Goal: Check status: Check status

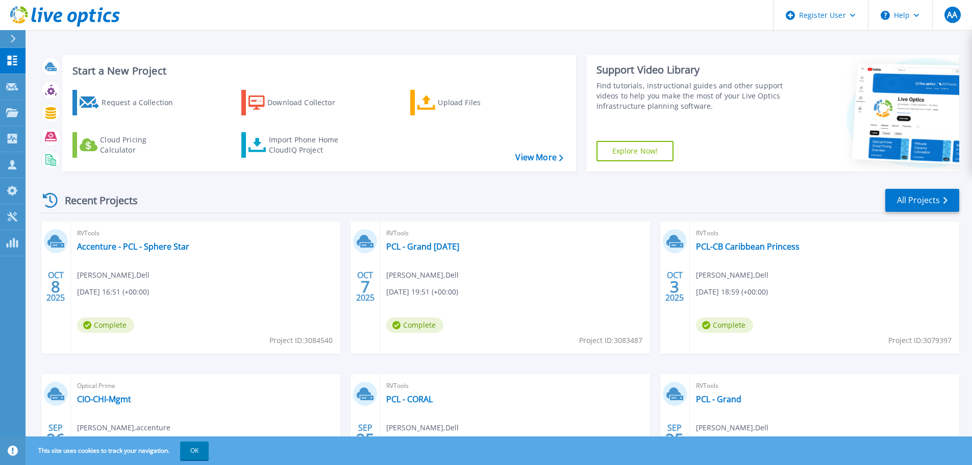
click at [882, 197] on div "Recent Projects All Projects" at bounding box center [499, 201] width 920 height 26
click at [899, 198] on link "All Projects" at bounding box center [923, 200] width 74 height 23
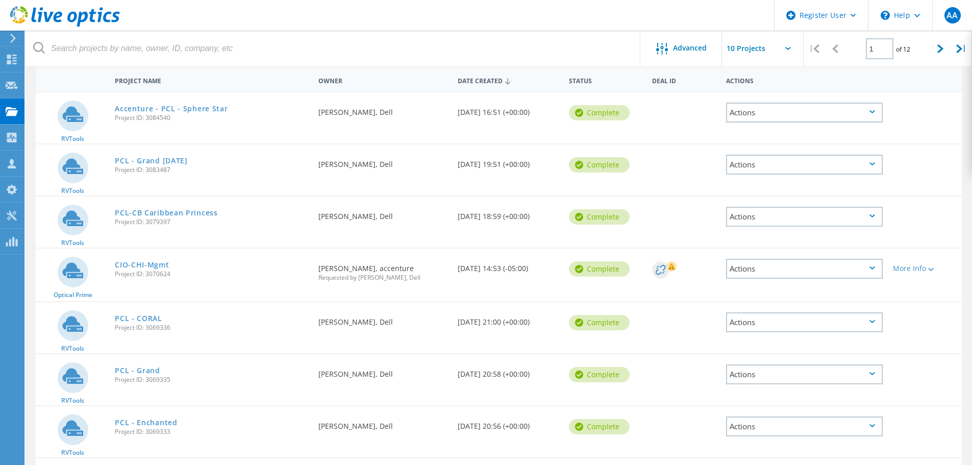
scroll to position [102, 0]
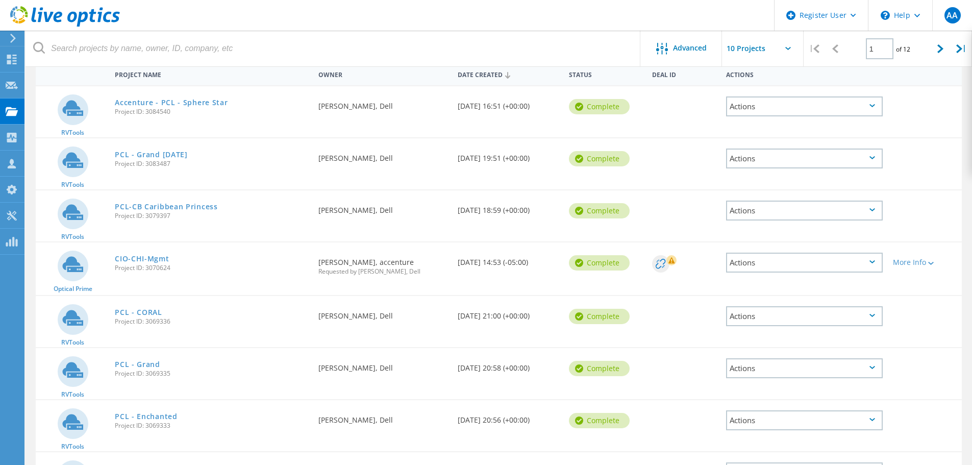
drag, startPoint x: 147, startPoint y: 268, endPoint x: 174, endPoint y: 268, distance: 26.0
click at [174, 268] on span "Project ID: 3070624" at bounding box center [211, 268] width 193 height 6
drag, startPoint x: 161, startPoint y: 268, endPoint x: 146, endPoint y: 273, distance: 16.1
click at [146, 273] on div "CIO-CHI-Mgmt Project ID: 3070624" at bounding box center [212, 261] width 204 height 39
drag, startPoint x: 109, startPoint y: 258, endPoint x: 172, endPoint y: 272, distance: 64.2
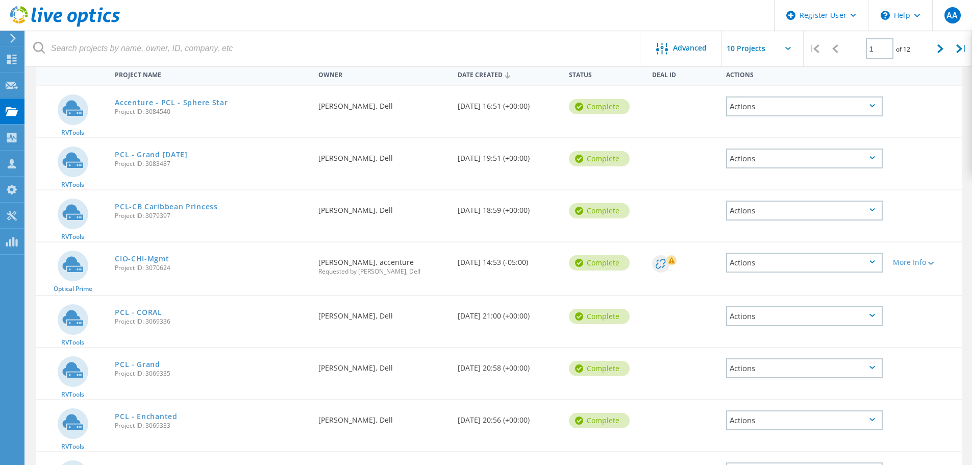
click at [172, 272] on div "Optical Prime CIO-CHI-Mgmt Project ID: 3070624 Requested By Michael Tomczyk, ac…" at bounding box center [499, 268] width 926 height 53
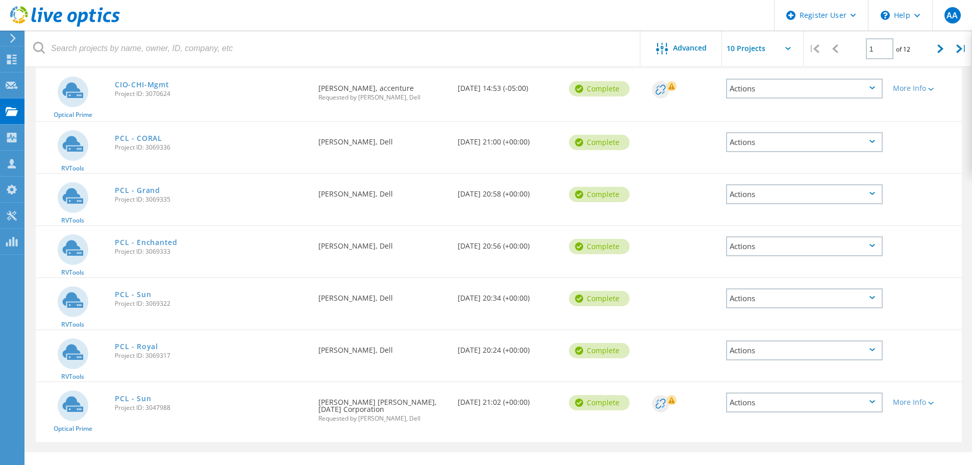
scroll to position [294, 0]
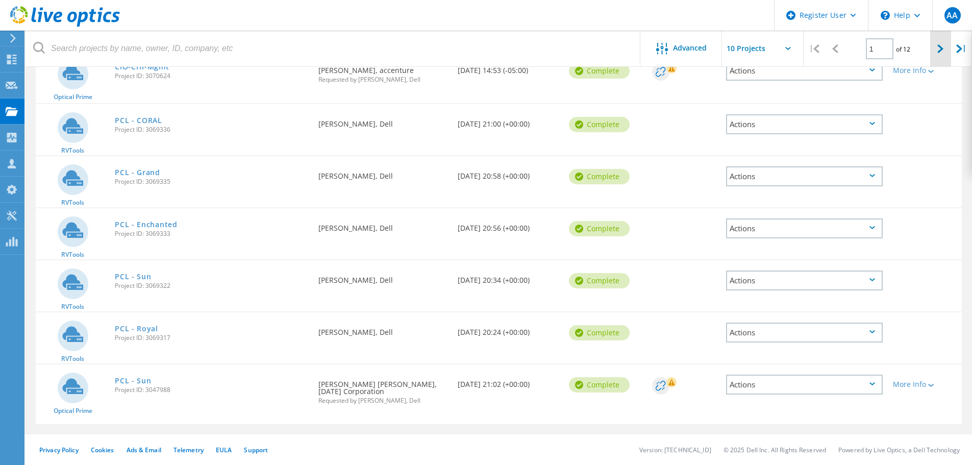
click at [945, 52] on div at bounding box center [940, 49] width 21 height 36
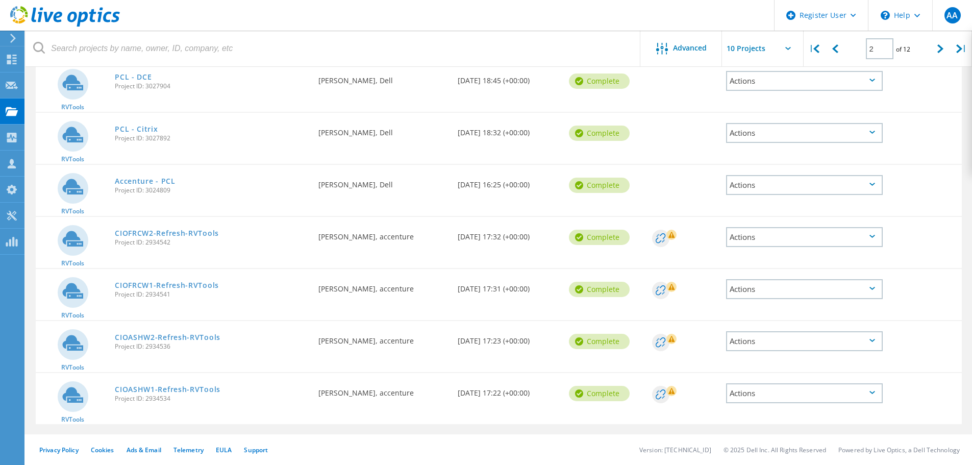
scroll to position [243, 0]
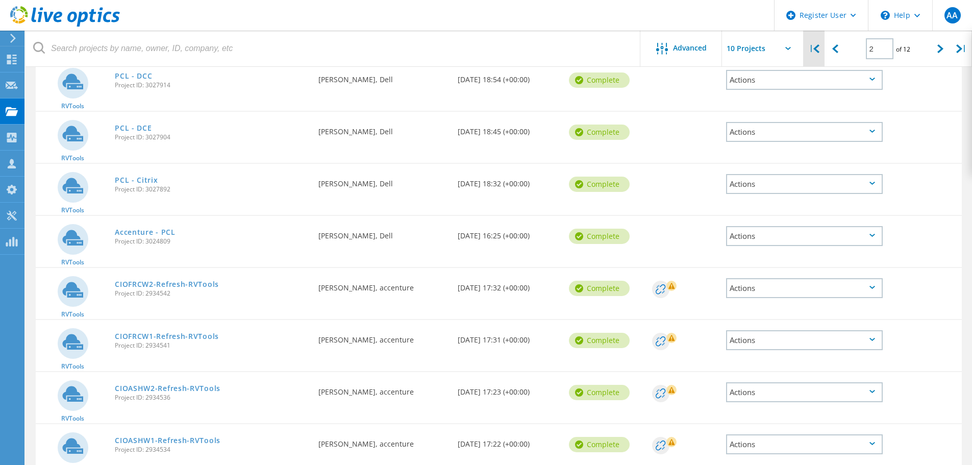
click at [818, 61] on div "|" at bounding box center [814, 49] width 21 height 36
type input "1"
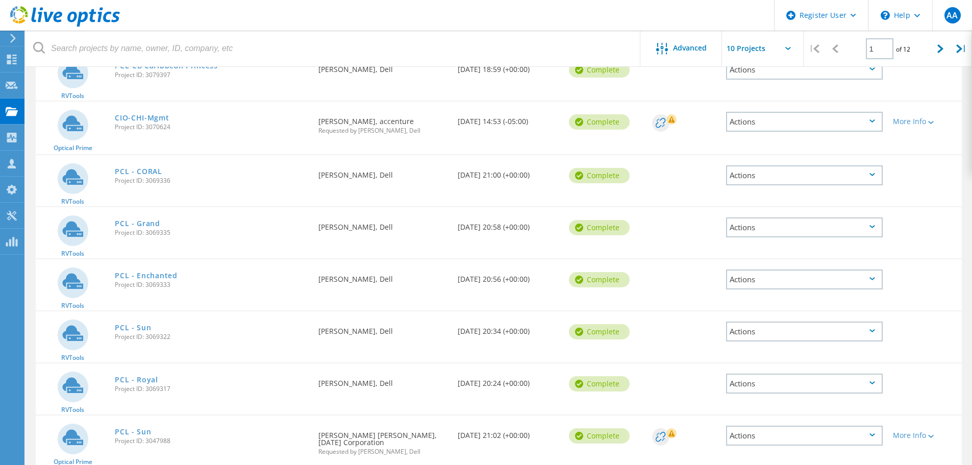
scroll to position [294, 0]
